Goal: Information Seeking & Learning: Find specific fact

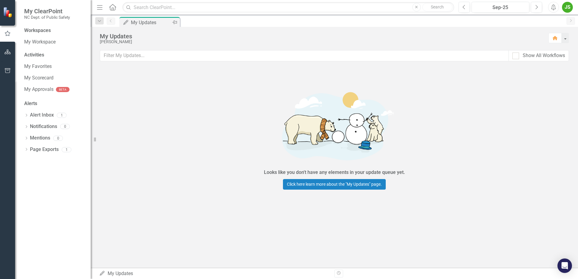
click at [155, 22] on div "My Updates" at bounding box center [151, 23] width 40 height 8
click at [33, 53] on div "Activities" at bounding box center [54, 55] width 60 height 7
click at [34, 65] on link "My Favorites" at bounding box center [54, 66] width 60 height 7
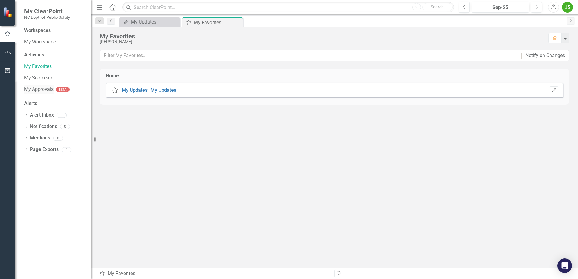
click at [36, 88] on link "My Approvals" at bounding box center [38, 89] width 29 height 7
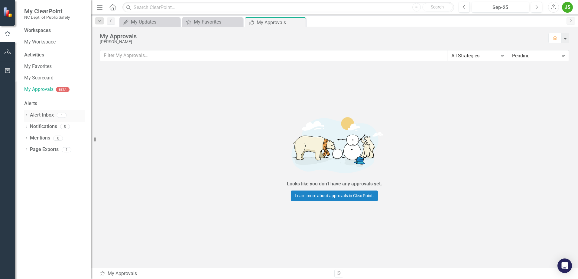
click at [41, 115] on link "Alert Inbox" at bounding box center [42, 115] width 24 height 7
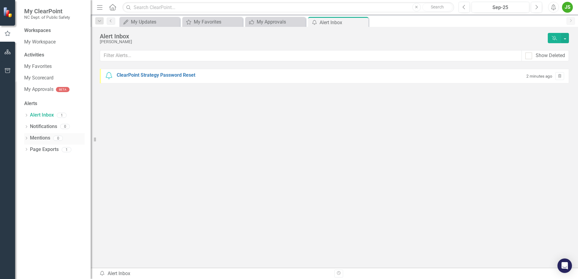
click at [34, 138] on link "Mentions" at bounding box center [40, 138] width 20 height 7
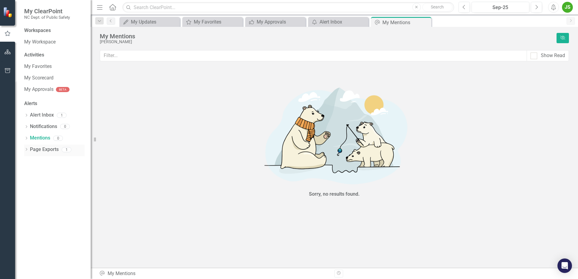
click at [36, 152] on link "Page Exports" at bounding box center [44, 149] width 29 height 7
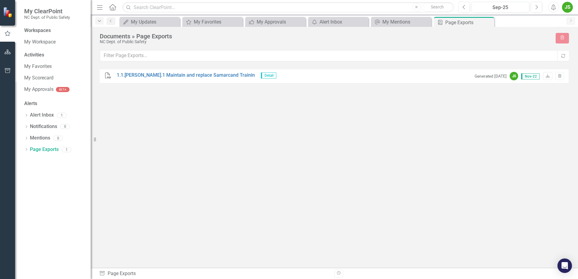
click at [99, 21] on icon "Dropdown" at bounding box center [99, 21] width 5 height 4
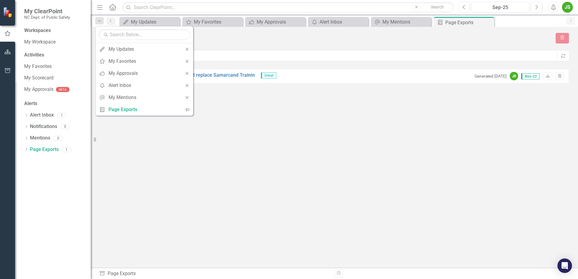
click at [123, 131] on div "PDF 1.1.[PERSON_NAME].1 Maintain and replace Samarcand Trainin Detail Generated…" at bounding box center [334, 157] width 469 height 177
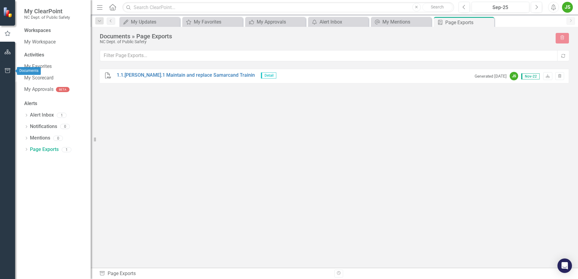
click at [10, 69] on icon "button" at bounding box center [7, 70] width 5 height 5
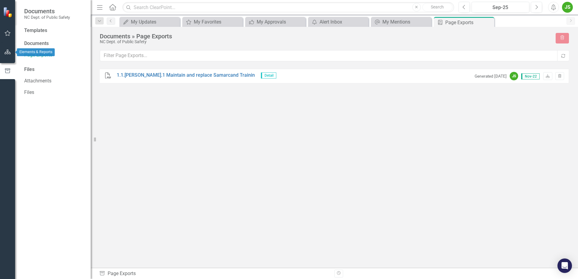
click at [7, 55] on button "button" at bounding box center [8, 52] width 14 height 13
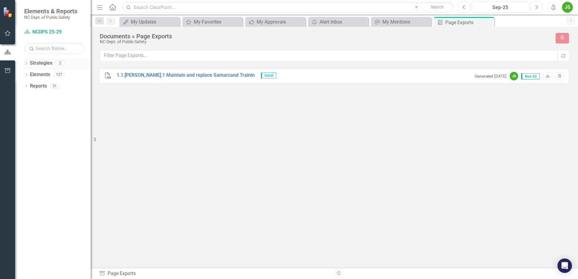
click at [60, 65] on div "2" at bounding box center [60, 63] width 10 height 5
click at [27, 63] on icon "Dropdown" at bounding box center [26, 63] width 4 height 3
click at [40, 76] on link "NCDPS 25-29" at bounding box center [61, 74] width 57 height 7
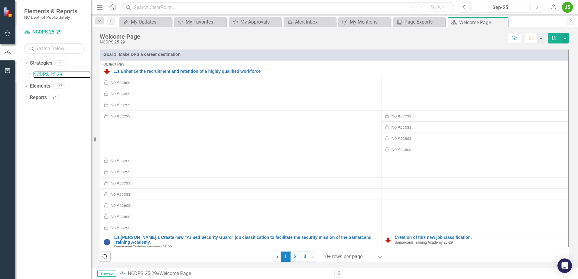
scroll to position [211, 0]
click at [110, 85] on div "No Access" at bounding box center [120, 82] width 20 height 6
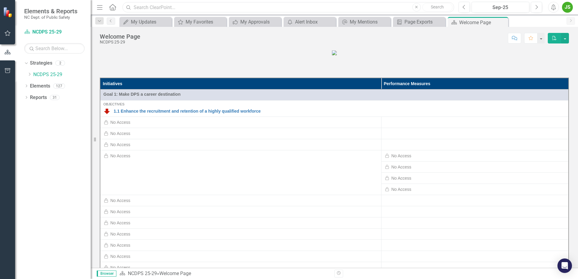
click at [157, 8] on input "text" at bounding box center [287, 7] width 331 height 11
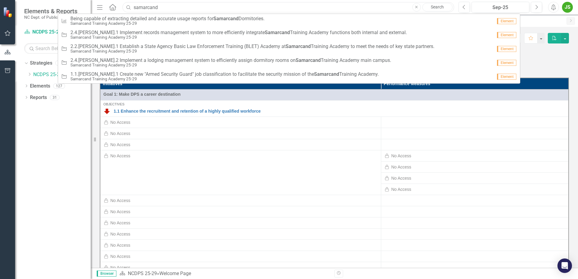
type input "samarcand"
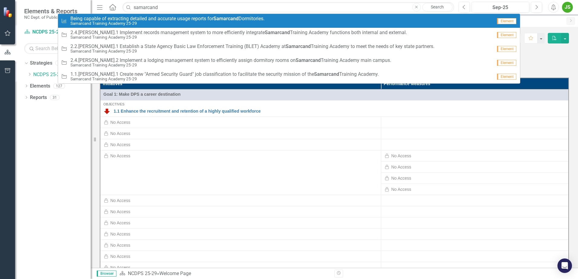
click at [433, 7] on link "Search" at bounding box center [437, 7] width 30 height 8
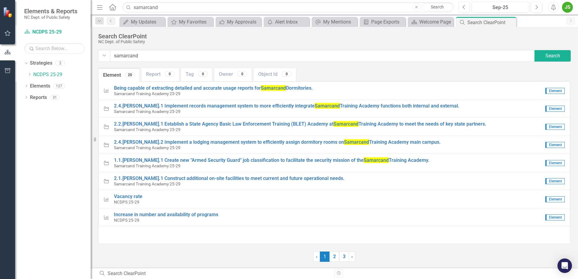
click at [553, 91] on span "Element" at bounding box center [554, 91] width 19 height 6
click at [153, 88] on span "Being capable of extracting detailed and accurate usage reports for Samarcand D…" at bounding box center [213, 88] width 199 height 6
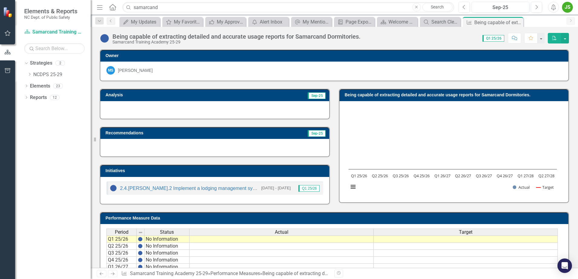
click at [181, 73] on div "[PERSON_NAME]" at bounding box center [333, 70] width 455 height 8
click at [381, 116] on rect "Interactive chart" at bounding box center [452, 151] width 214 height 91
click at [196, 189] on link "2.4.[PERSON_NAME].2 Implement a lodging management system to efficiently assign…" at bounding box center [275, 188] width 311 height 5
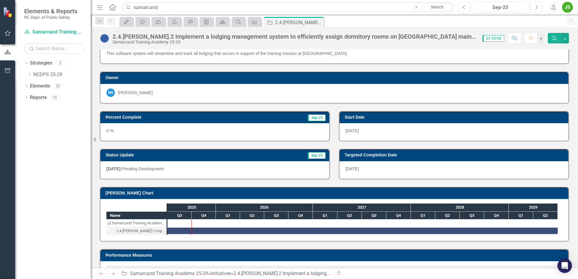
scroll to position [30, 0]
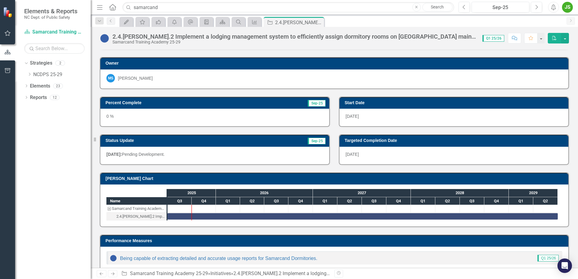
click at [177, 156] on p "[DATE]: Pending Development." at bounding box center [214, 154] width 217 height 6
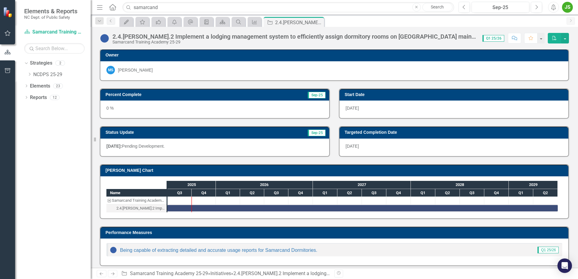
scroll to position [43, 0]
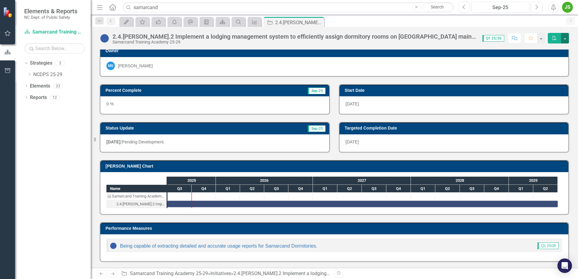
click at [564, 41] on button "button" at bounding box center [565, 38] width 8 height 11
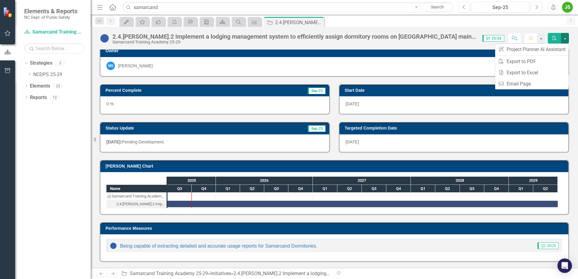
click at [537, 24] on div "My Updates My Favorites icon.myApprovals icon.alertInbox My Mentions Briefing B…" at bounding box center [340, 22] width 445 height 10
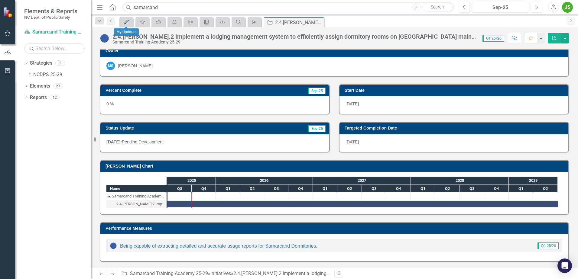
click at [129, 21] on icon "My Updates" at bounding box center [126, 22] width 6 height 5
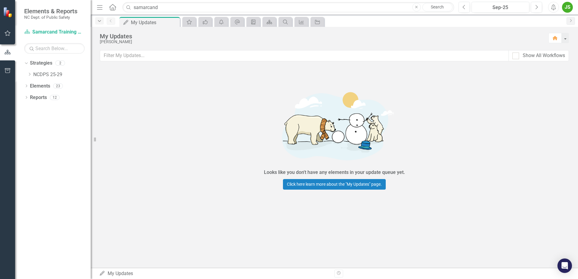
click at [99, 21] on icon "Dropdown" at bounding box center [99, 21] width 5 height 4
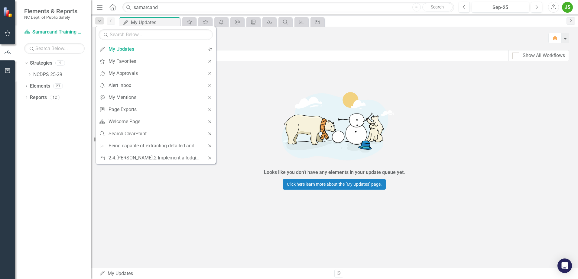
click at [269, 79] on div "Looks like you don't have any elements in your update queue yet. Click here lea…" at bounding box center [333, 137] width 181 height 140
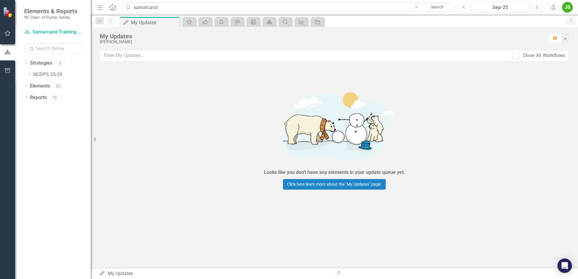
click at [565, 8] on div "JS" at bounding box center [566, 7] width 11 height 11
click at [547, 77] on link "Logout Log Out" at bounding box center [548, 76] width 48 height 11
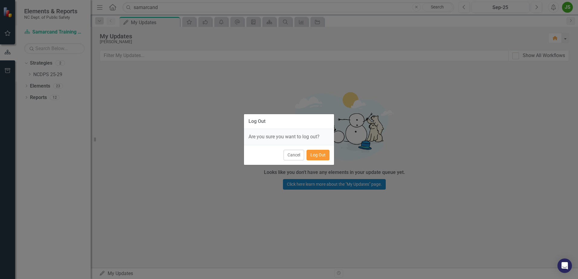
click at [324, 154] on button "Log Out" at bounding box center [317, 155] width 23 height 11
